Goal: Information Seeking & Learning: Learn about a topic

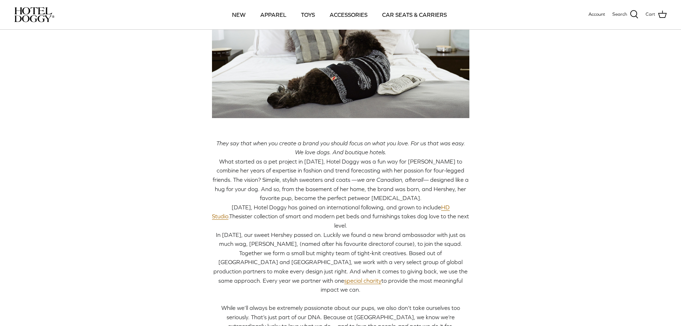
scroll to position [179, 0]
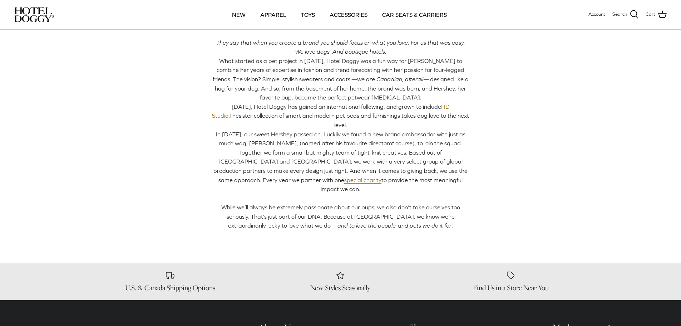
click at [319, 63] on span "What started as a pet project in [DATE], Hotel Doggy was a fun way for [PERSON_…" at bounding box center [339, 70] width 252 height 25
click at [339, 58] on body "Press Alt+1 for screen-reader mode, Alt+0 to cancel Accessibility Screen-Reader…" at bounding box center [340, 179] width 681 height 717
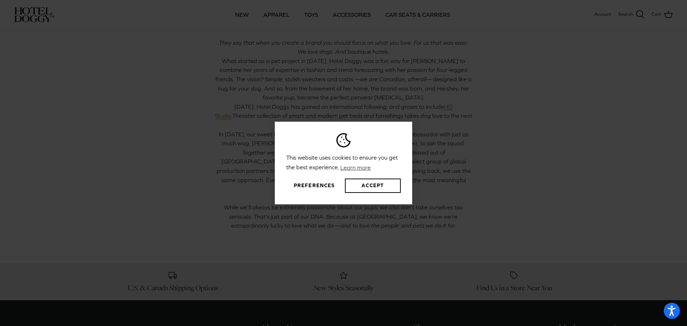
drag, startPoint x: 319, startPoint y: 63, endPoint x: 339, endPoint y: 58, distance: 19.8
drag, startPoint x: 339, startPoint y: 58, endPoint x: 513, endPoint y: 143, distance: 194.0
click at [513, 143] on div "This website uses cookies to ensure you get the best experience. Learn more Pre…" at bounding box center [343, 163] width 687 height 326
click at [378, 186] on button "Accept" at bounding box center [373, 185] width 56 height 14
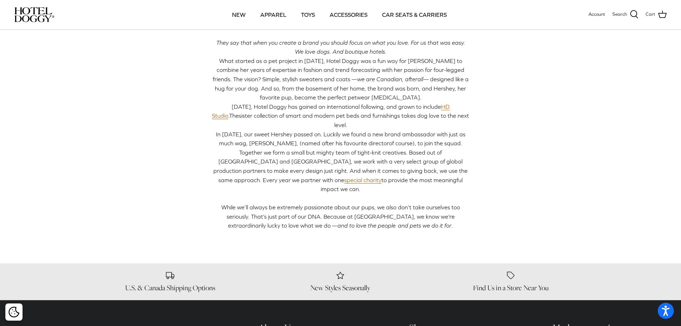
click at [317, 60] on div "This website uses cookies to ensure you get the best experience. Learn more Pre…" at bounding box center [340, 163] width 681 height 326
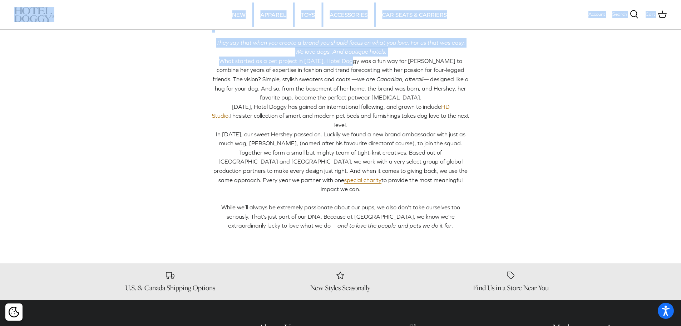
drag, startPoint x: 317, startPoint y: 60, endPoint x: 332, endPoint y: 60, distance: 15.4
click at [332, 60] on body "This website uses cookies to ensure you get the best experience. Learn more Pre…" at bounding box center [340, 179] width 681 height 717
click at [319, 58] on span "What started as a pet project in [DATE], Hotel Doggy was a fun way for [PERSON_…" at bounding box center [339, 70] width 252 height 25
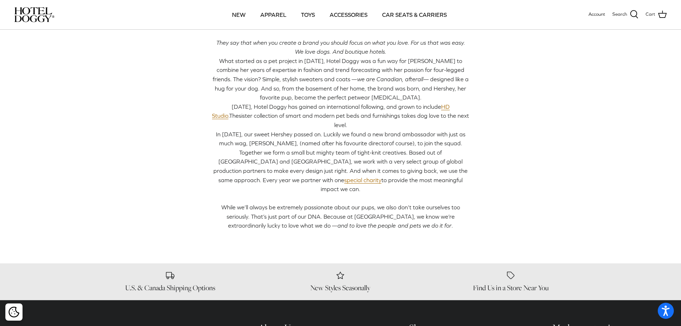
click at [318, 59] on span "What started as a pet project in [DATE], Hotel Doggy was a fun way for [PERSON_…" at bounding box center [339, 70] width 252 height 25
drag, startPoint x: 318, startPoint y: 59, endPoint x: 332, endPoint y: 59, distance: 14.0
click at [332, 59] on span "What started as a pet project in [DATE], Hotel Doggy was a fun way for [PERSON_…" at bounding box center [339, 70] width 252 height 25
copy span "Hotel Doggy"
